Goal: Task Accomplishment & Management: Manage account settings

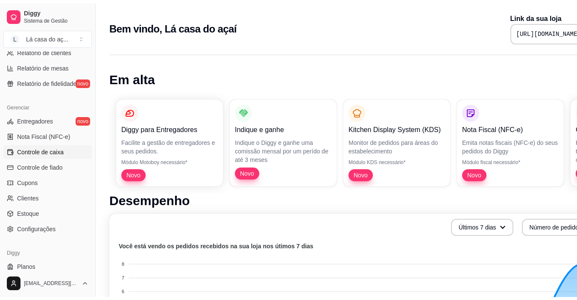
scroll to position [299, 0]
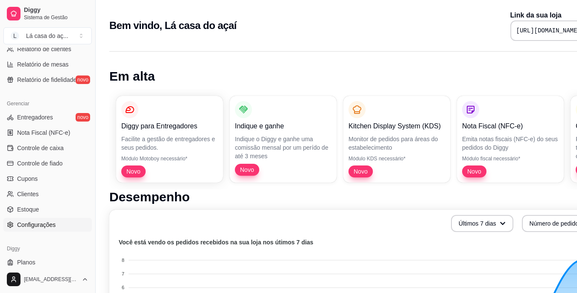
click at [38, 226] on span "Configurações" at bounding box center [36, 225] width 38 height 9
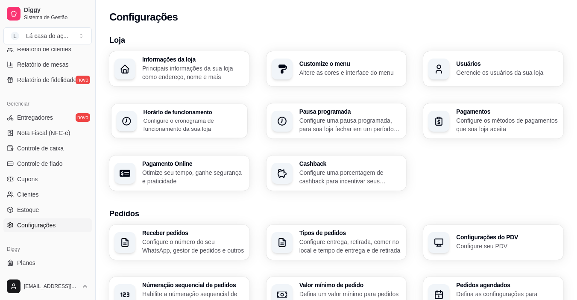
click at [153, 113] on h3 "Horário de funcionamento" at bounding box center [192, 112] width 99 height 6
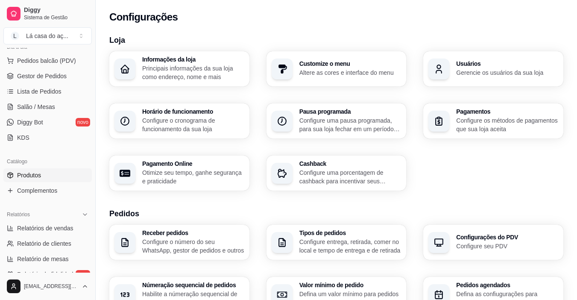
scroll to position [85, 0]
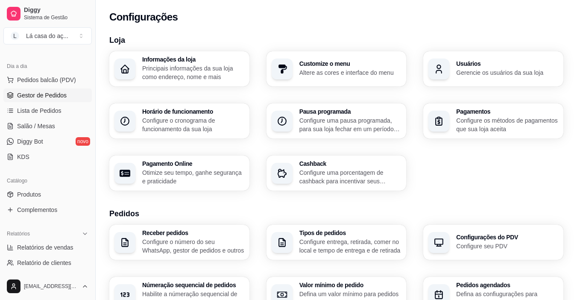
click at [47, 94] on span "Gestor de Pedidos" at bounding box center [42, 95] width 50 height 9
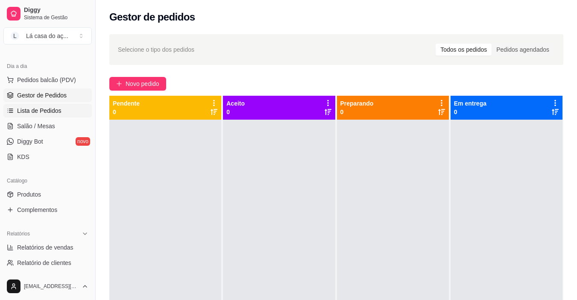
click at [38, 112] on span "Lista de Pedidos" at bounding box center [39, 110] width 44 height 9
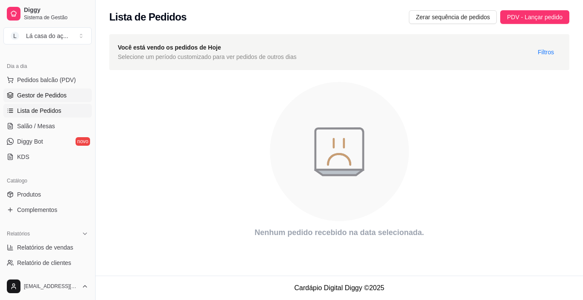
click at [31, 97] on span "Gestor de Pedidos" at bounding box center [42, 95] width 50 height 9
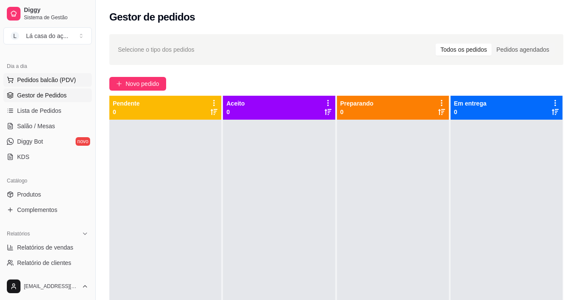
click at [40, 84] on button "Pedidos balcão (PDV)" at bounding box center [47, 80] width 88 height 14
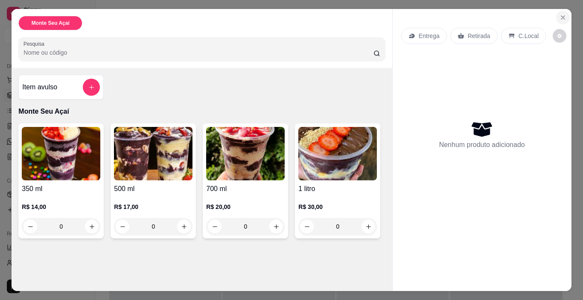
click at [563, 15] on icon "Close" at bounding box center [563, 17] width 7 height 7
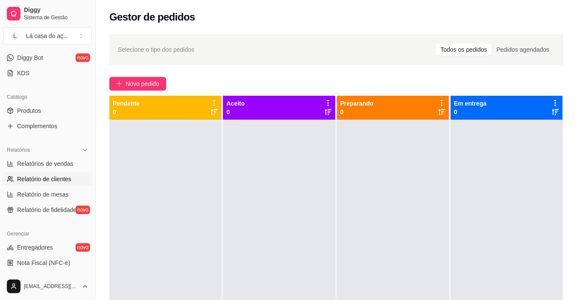
scroll to position [171, 0]
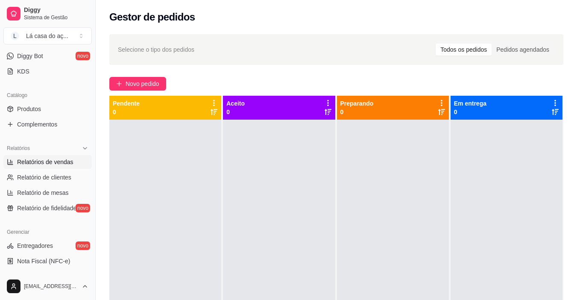
click at [43, 163] on span "Relatórios de vendas" at bounding box center [45, 161] width 56 height 9
select select "ALL"
select select "0"
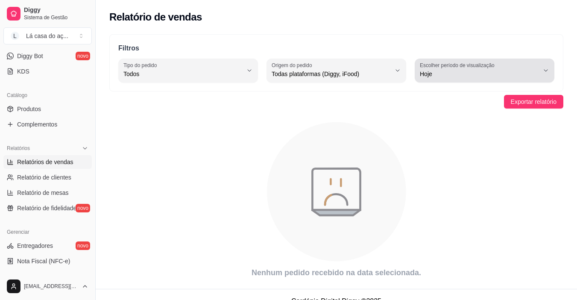
click at [539, 71] on button "Escolher período de visualização Hoje" at bounding box center [484, 70] width 140 height 24
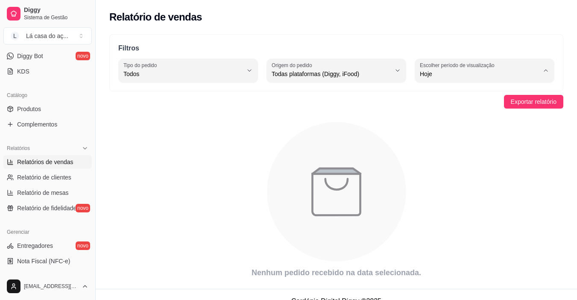
click at [449, 112] on span "Ontem" at bounding box center [480, 108] width 113 height 8
type input "1"
select select "1"
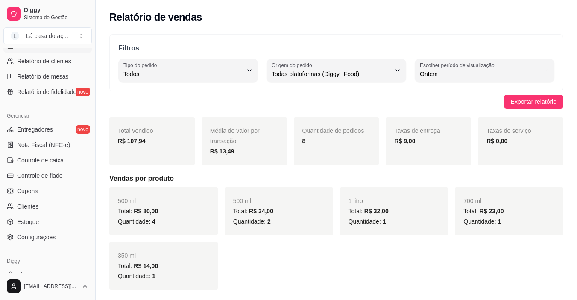
scroll to position [299, 0]
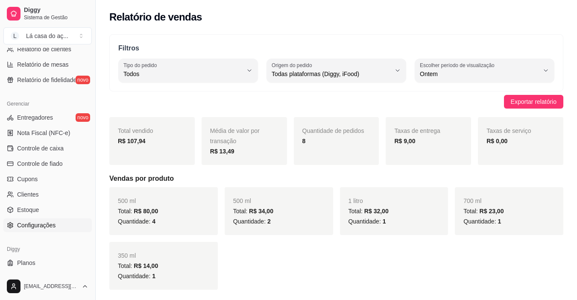
click at [33, 230] on link "Configurações" at bounding box center [47, 225] width 88 height 14
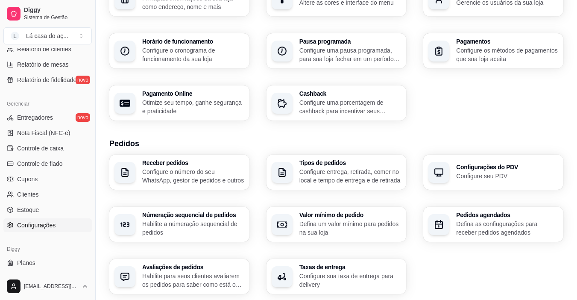
scroll to position [85, 0]
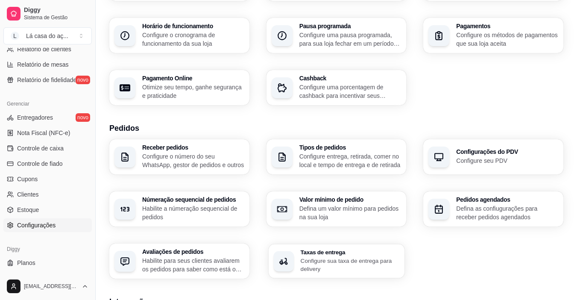
click at [338, 260] on p "Configure sua taxa de entrega para delivery" at bounding box center [349, 264] width 99 height 17
